Goal: Task Accomplishment & Management: Use online tool/utility

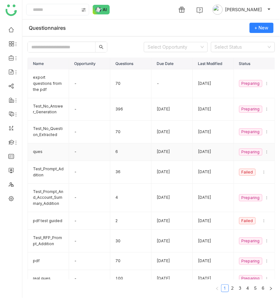
click at [43, 143] on td "ques" at bounding box center [48, 152] width 41 height 18
